Goal: Task Accomplishment & Management: Manage account settings

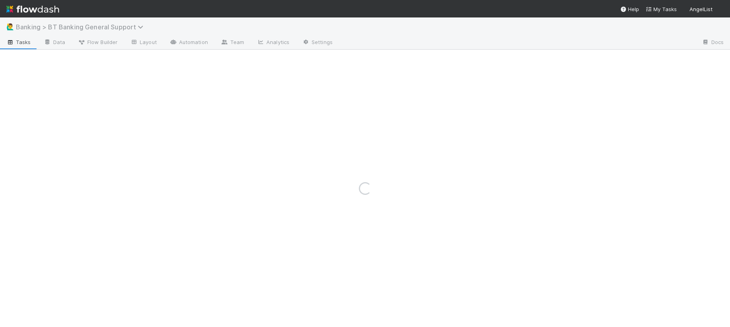
click at [48, 27] on span "Banking > BT Banking General Support" at bounding box center [81, 27] width 131 height 8
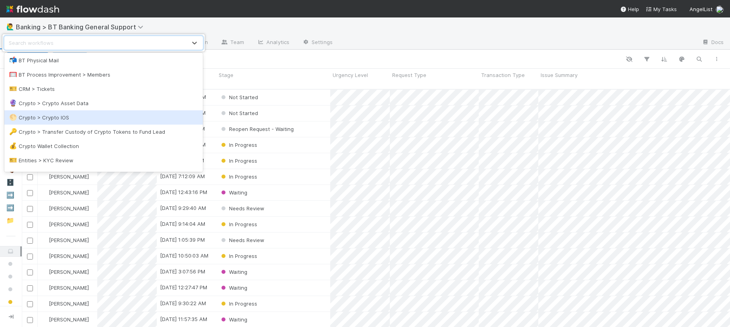
scroll to position [274, 0]
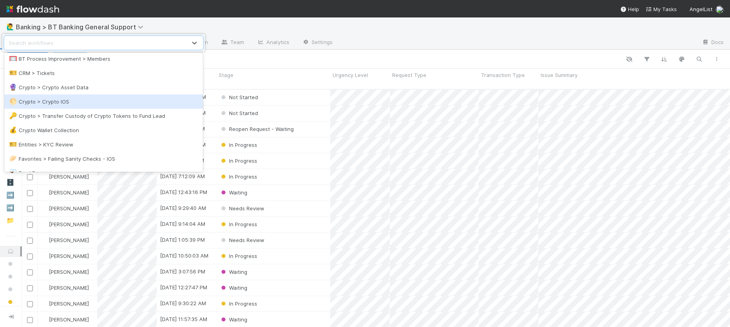
click at [83, 99] on div "🌕 Crypto > Crypto IOS" at bounding box center [103, 102] width 189 height 8
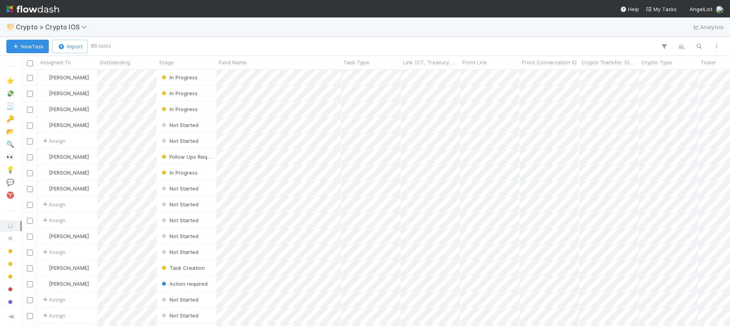
scroll to position [251, 702]
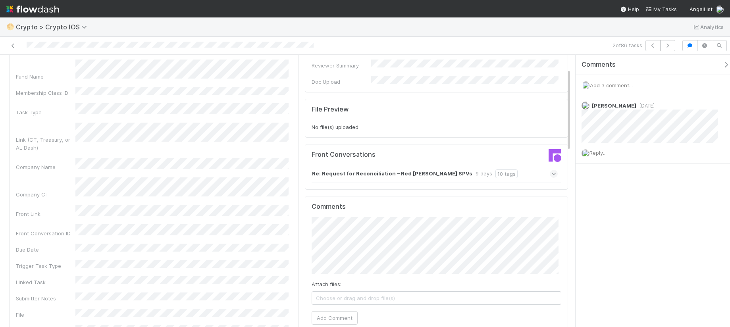
scroll to position [46, 0]
click at [10, 47] on icon at bounding box center [13, 45] width 8 height 5
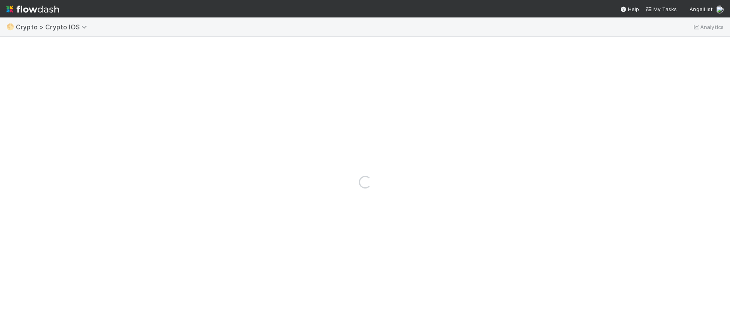
click at [13, 44] on div "Loading..." at bounding box center [365, 182] width 730 height 290
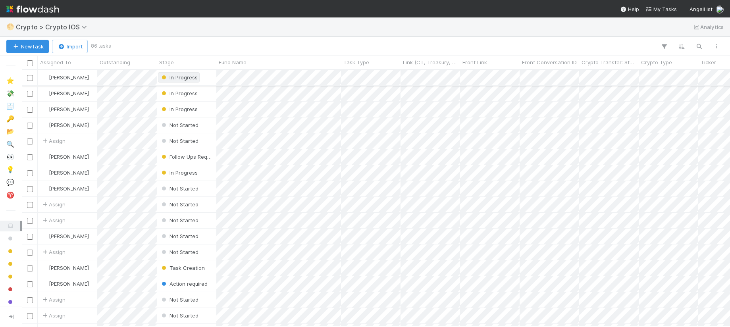
scroll to position [251, 702]
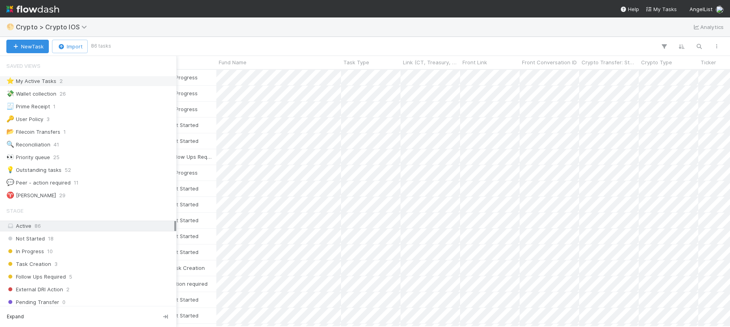
click at [22, 77] on div "⭐ My Active Tasks" at bounding box center [31, 81] width 50 height 10
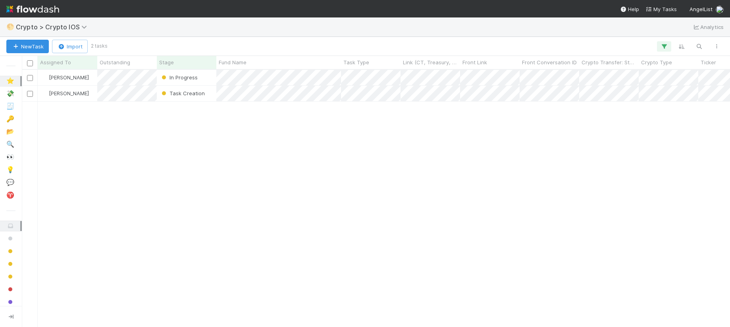
scroll to position [251, 702]
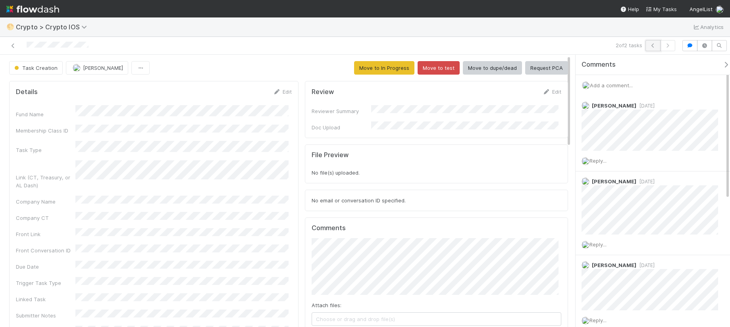
click at [654, 45] on icon "button" at bounding box center [653, 45] width 8 height 5
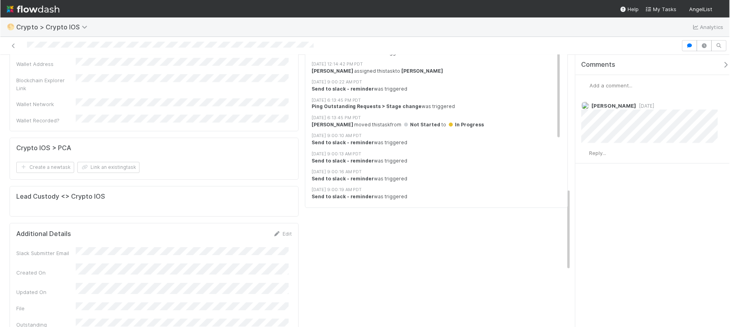
scroll to position [441, 0]
